Goal: Book appointment/travel/reservation

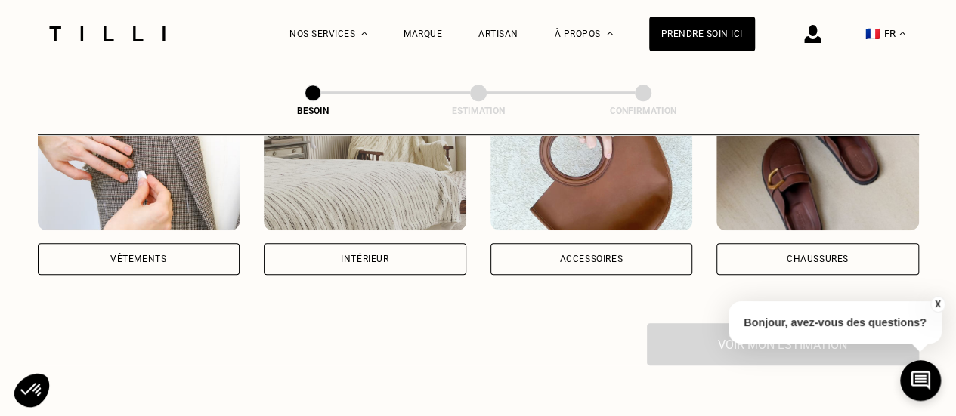
scroll to position [378, 0]
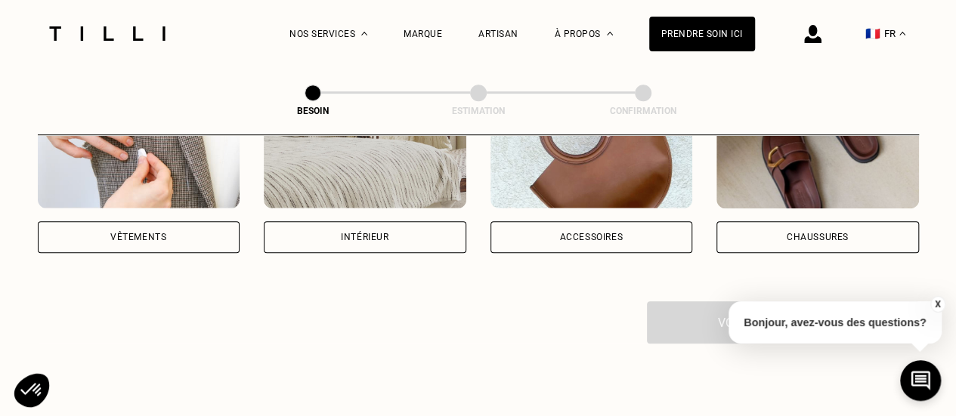
click at [148, 228] on div "Vêtements" at bounding box center [139, 237] width 203 height 32
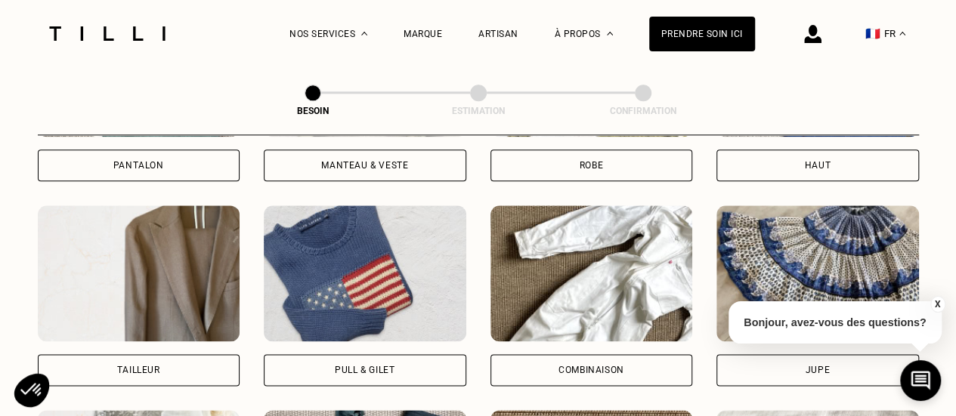
scroll to position [907, 0]
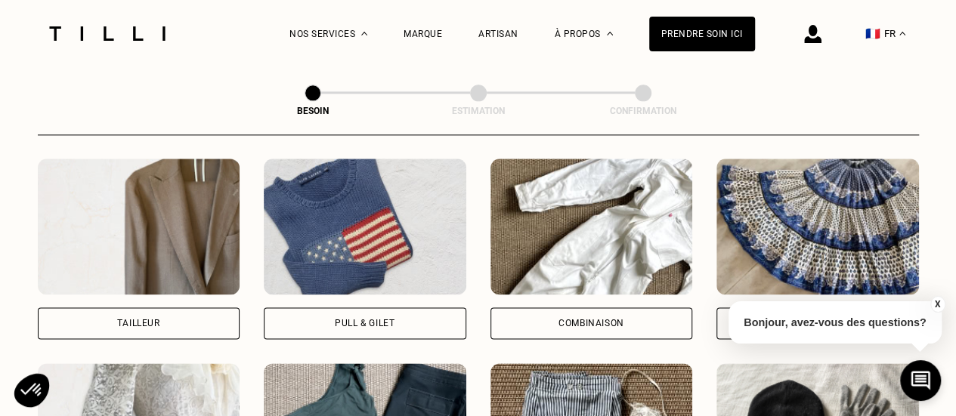
click at [383, 308] on div "Pull & gilet" at bounding box center [365, 324] width 203 height 32
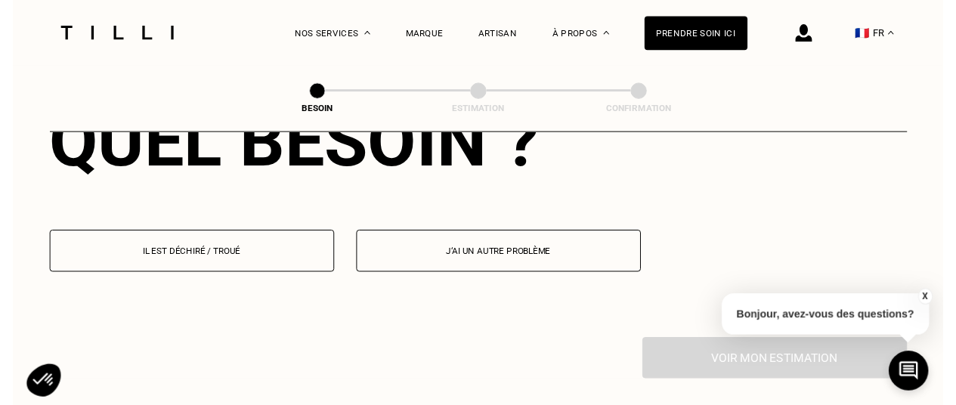
scroll to position [1466, 0]
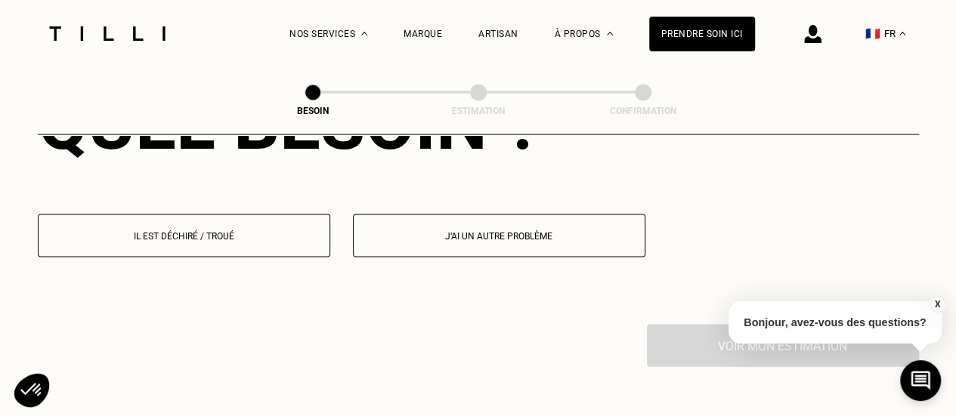
click at [234, 231] on p "Il est déchiré / troué" at bounding box center [184, 236] width 276 height 11
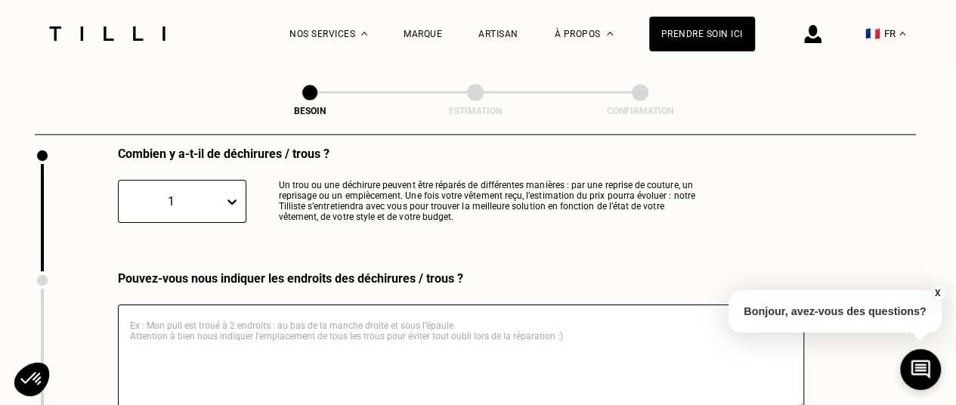
scroll to position [1668, 3]
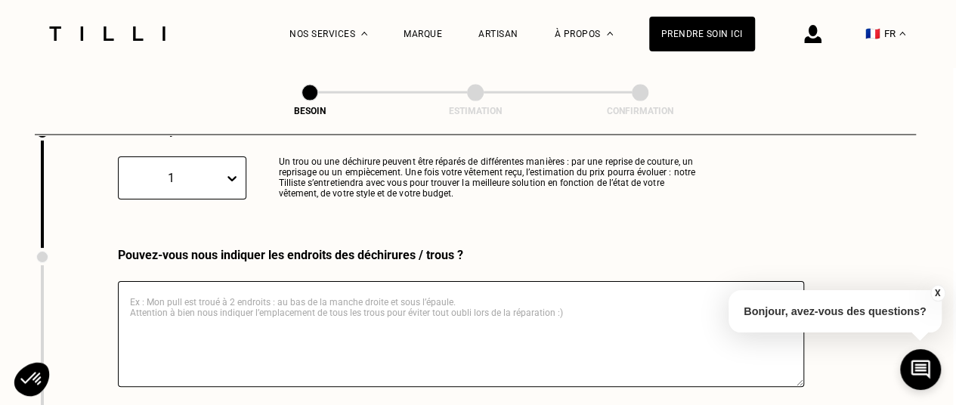
click at [271, 288] on textarea at bounding box center [461, 334] width 686 height 106
click at [261, 289] on textarea at bounding box center [461, 334] width 686 height 106
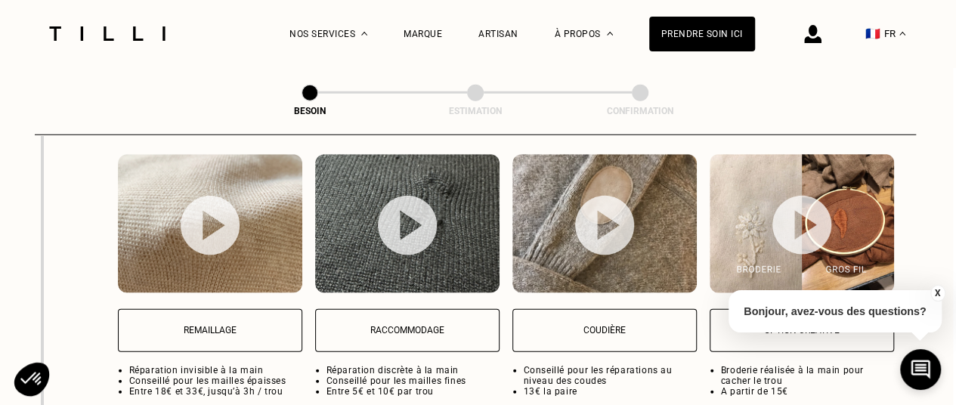
scroll to position [2046, 3]
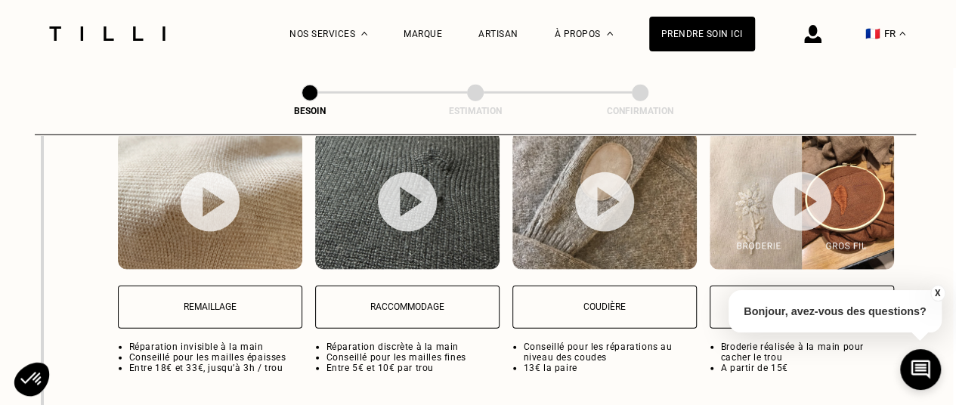
type textarea "Mon Pull en cachemire présente une usure forte sous le coude droit sur un carré…"
click at [243, 291] on button "Remaillage" at bounding box center [210, 307] width 184 height 43
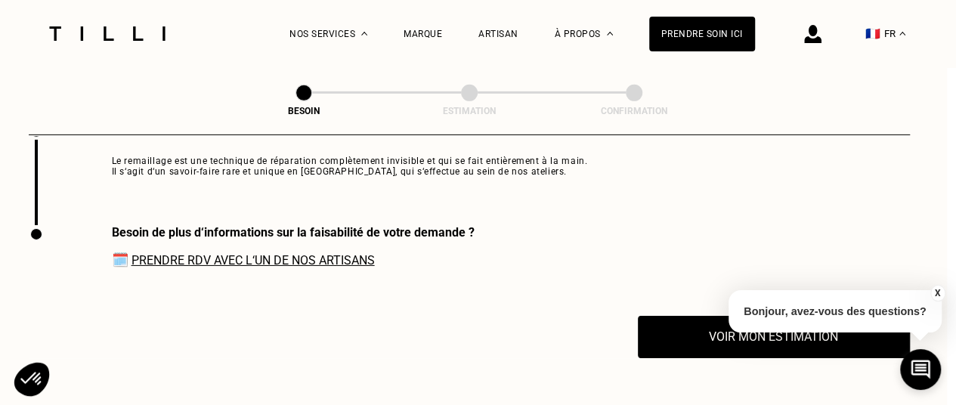
scroll to position [2365, 9]
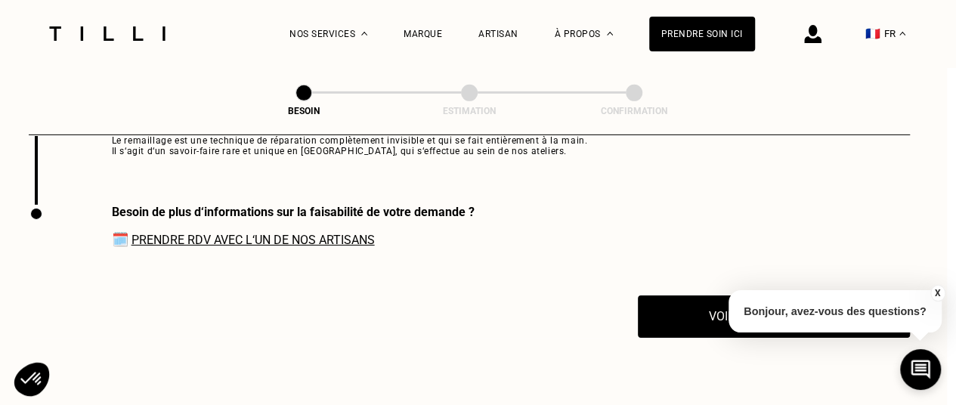
click at [337, 240] on link "Prendre RDV avec l‘un de nos artisans" at bounding box center [252, 240] width 243 height 14
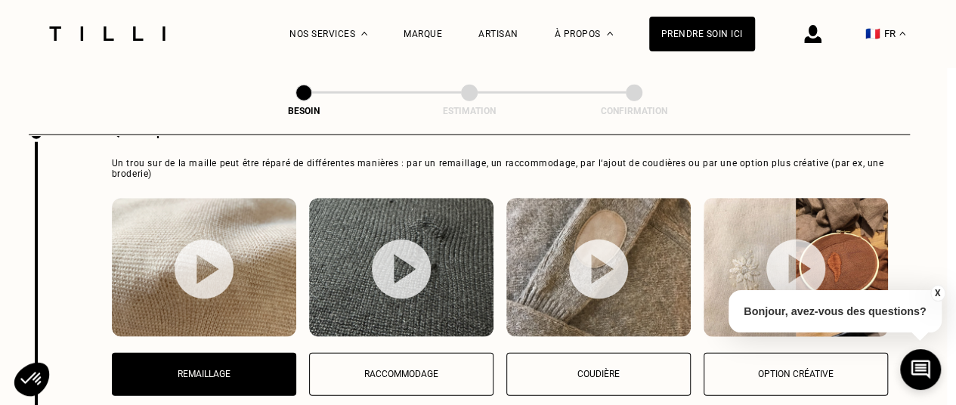
scroll to position [1761, 9]
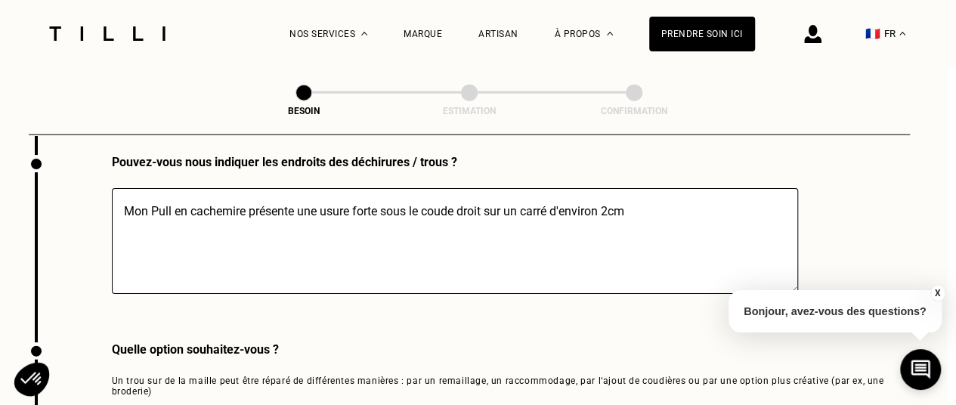
click at [558, 40] on div "La Méthode Retoucherie Maroquinerie Broderie Cordonnerie Nos prix Nos services …" at bounding box center [522, 33] width 466 height 67
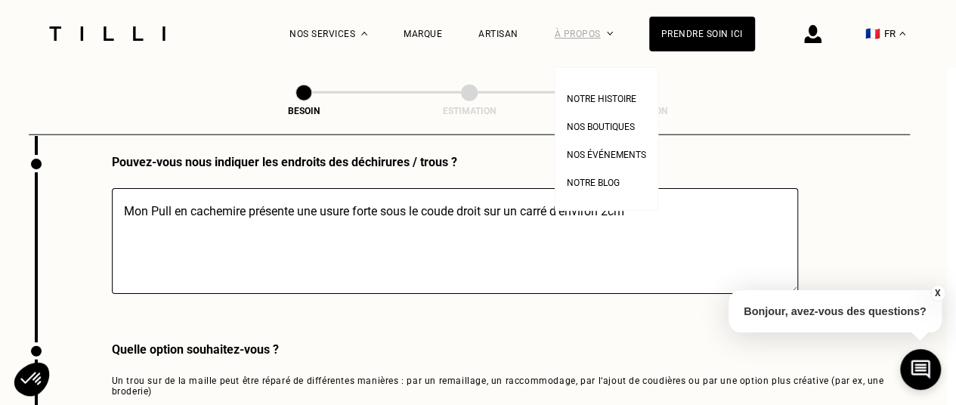
click at [580, 36] on div "À propos" at bounding box center [584, 33] width 58 height 67
click at [591, 119] on link "Nos boutiques" at bounding box center [601, 125] width 68 height 16
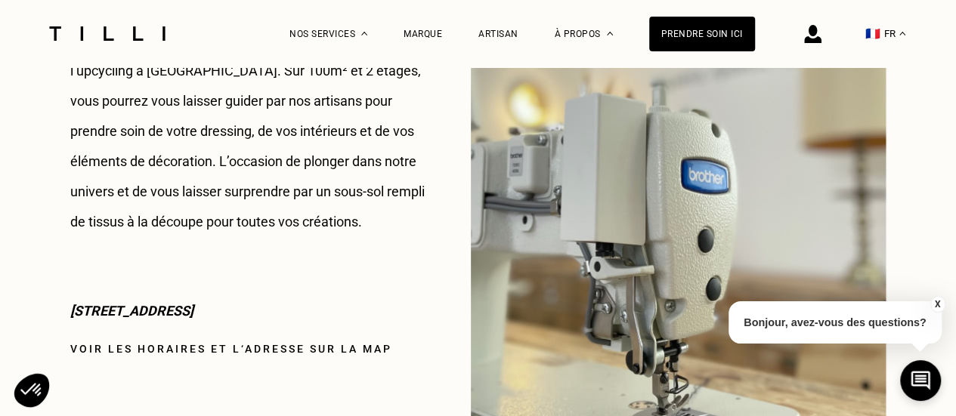
scroll to position [2040, 0]
